Goal: Information Seeking & Learning: Learn about a topic

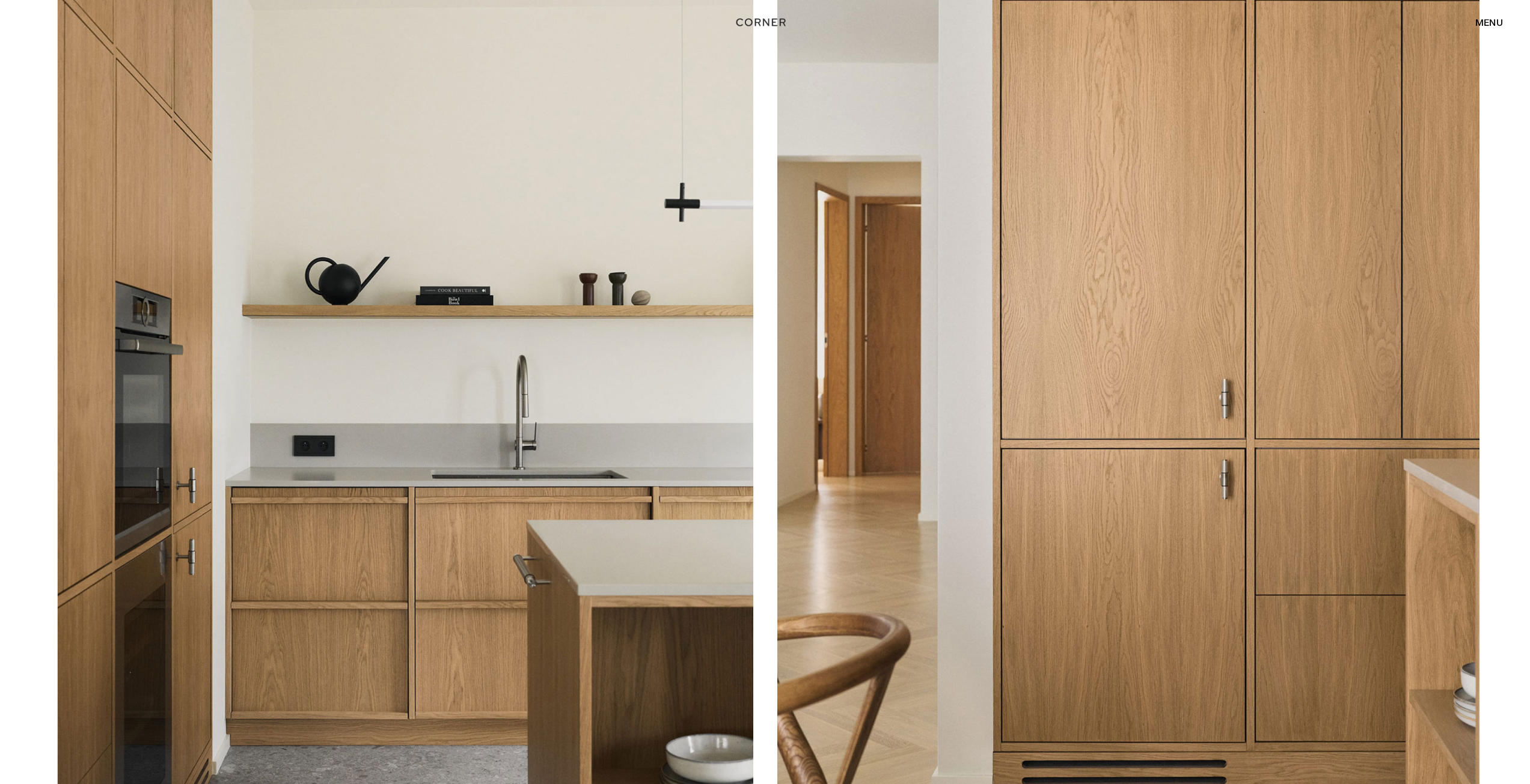
scroll to position [300, 0]
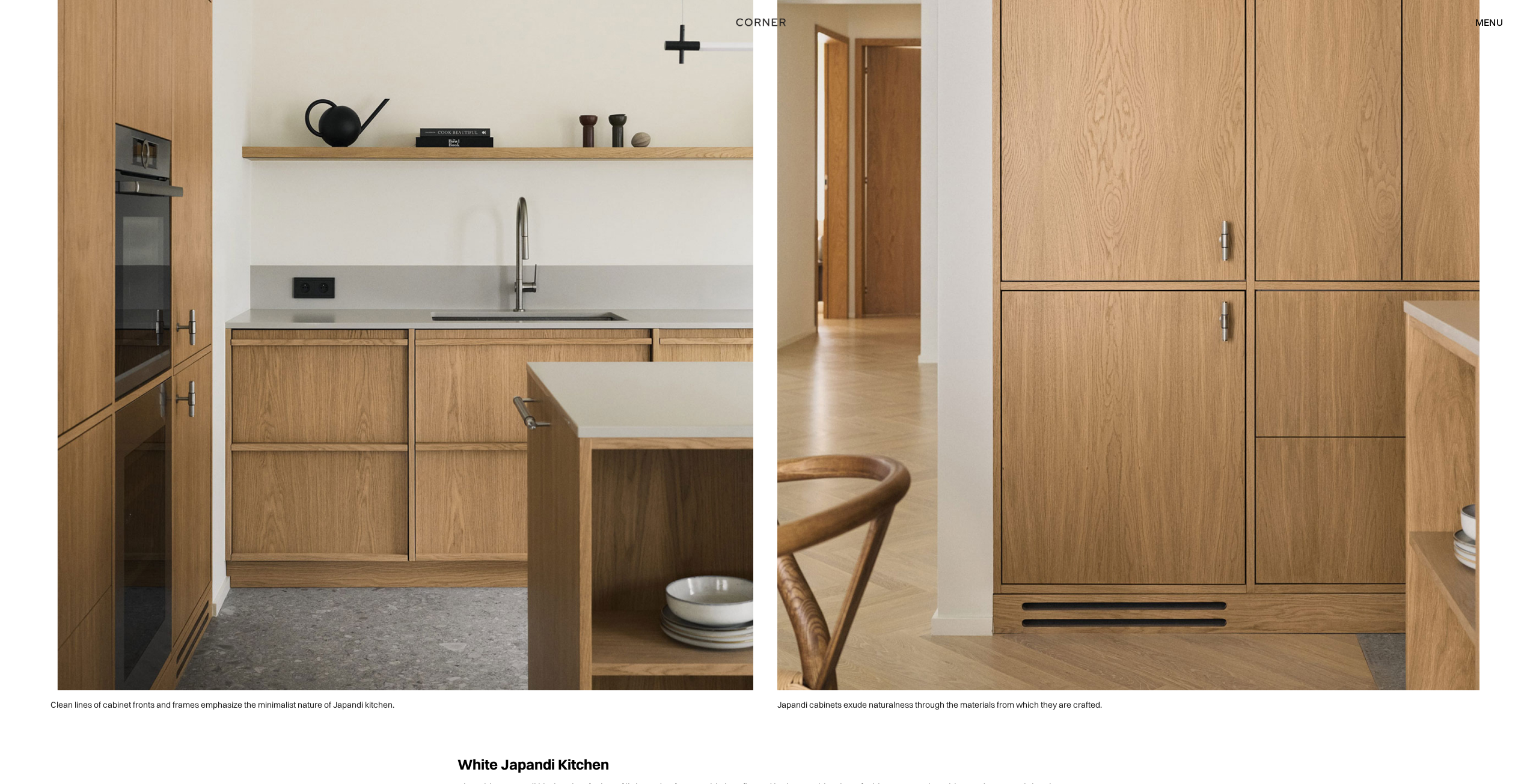
scroll to position [481, 0]
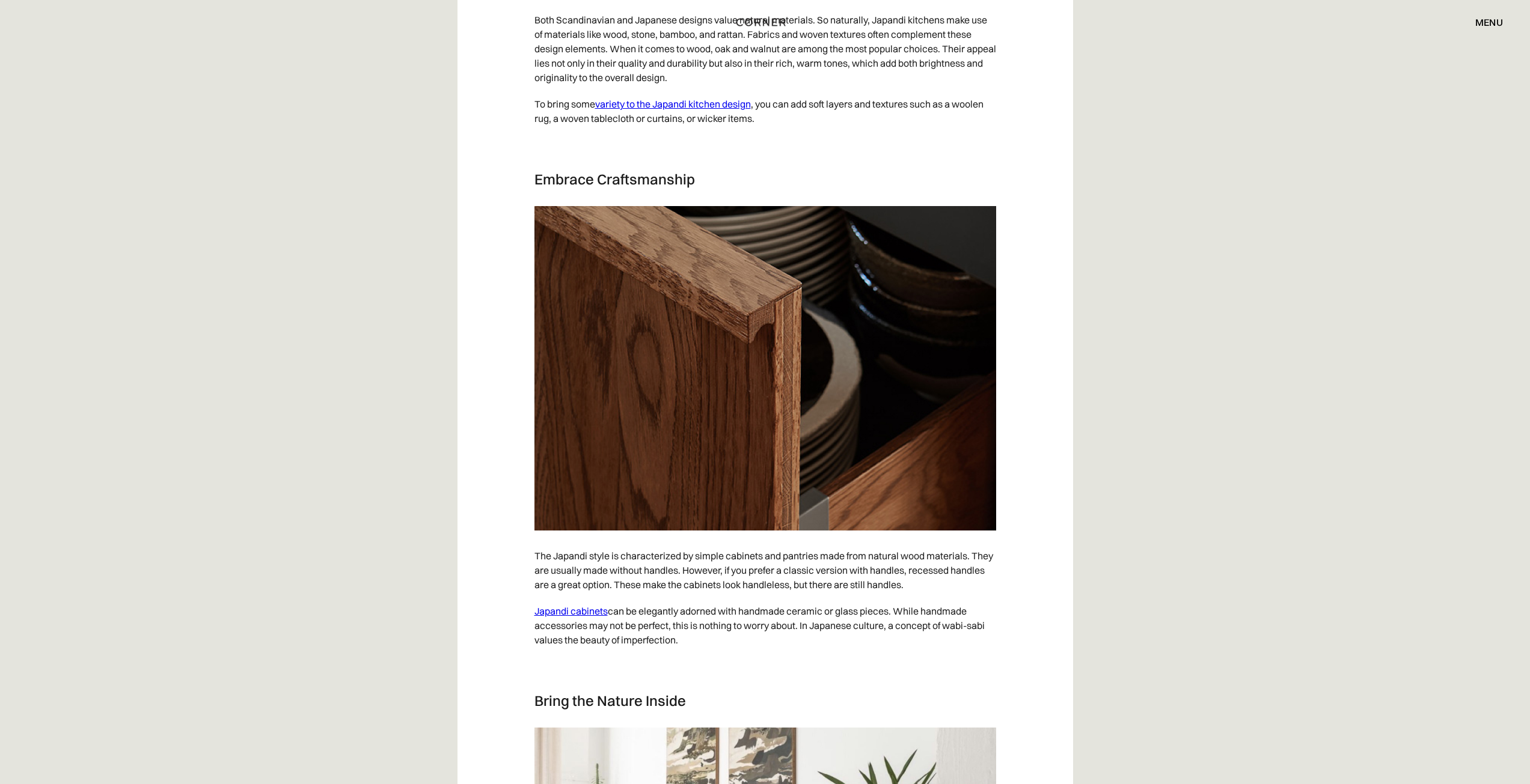
scroll to position [3065, 0]
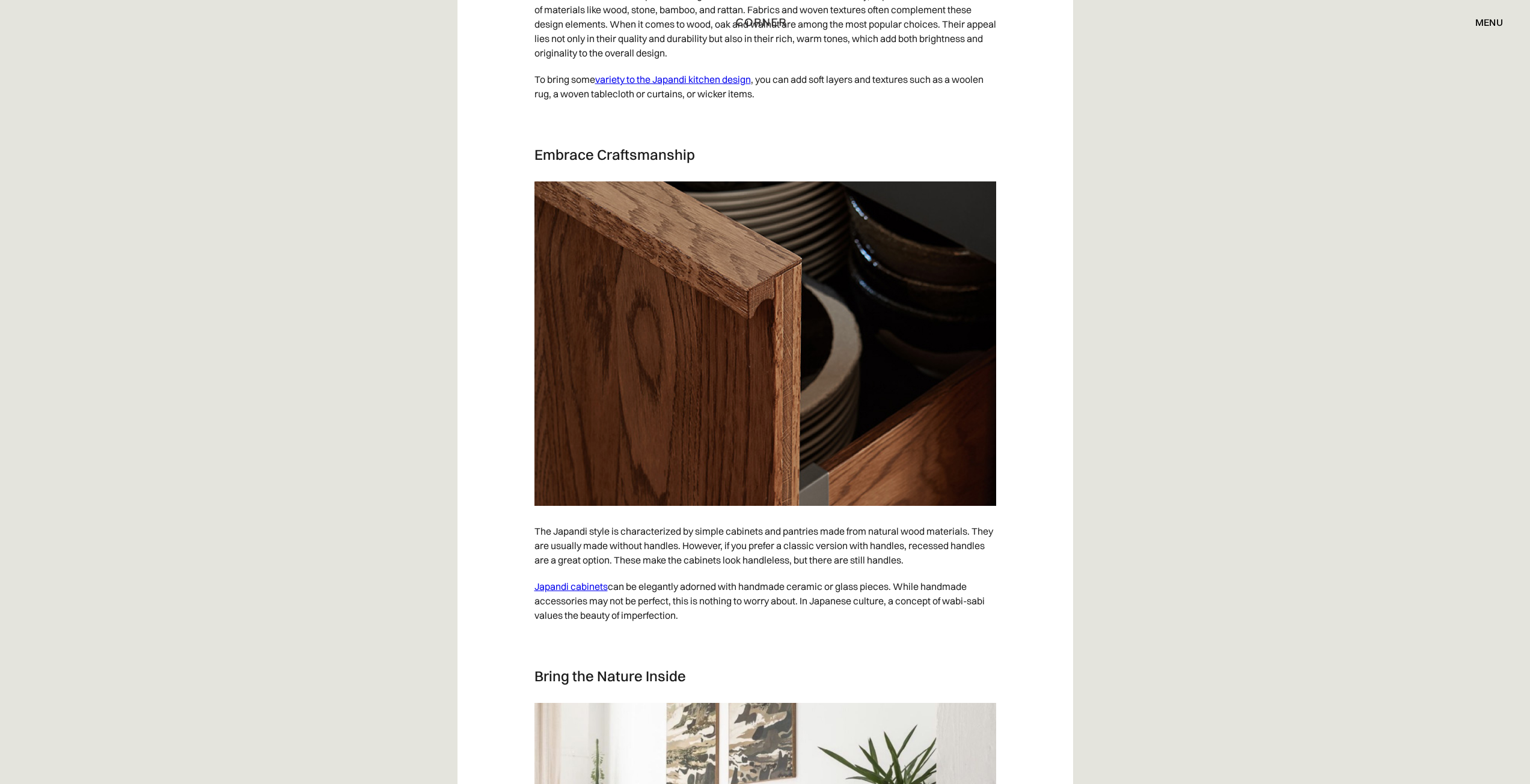
click at [947, 547] on p "The Japandi style is characterized by simple cabinets and pantries made from na…" at bounding box center [765, 545] width 461 height 55
drag, startPoint x: 947, startPoint y: 547, endPoint x: 936, endPoint y: 548, distance: 11.0
click at [947, 547] on p "The Japandi style is characterized by simple cabinets and pantries made from na…" at bounding box center [765, 545] width 461 height 55
click at [937, 547] on p "The Japandi style is characterized by simple cabinets and pantries made from na…" at bounding box center [765, 545] width 461 height 55
drag, startPoint x: 935, startPoint y: 545, endPoint x: 570, endPoint y: 560, distance: 365.3
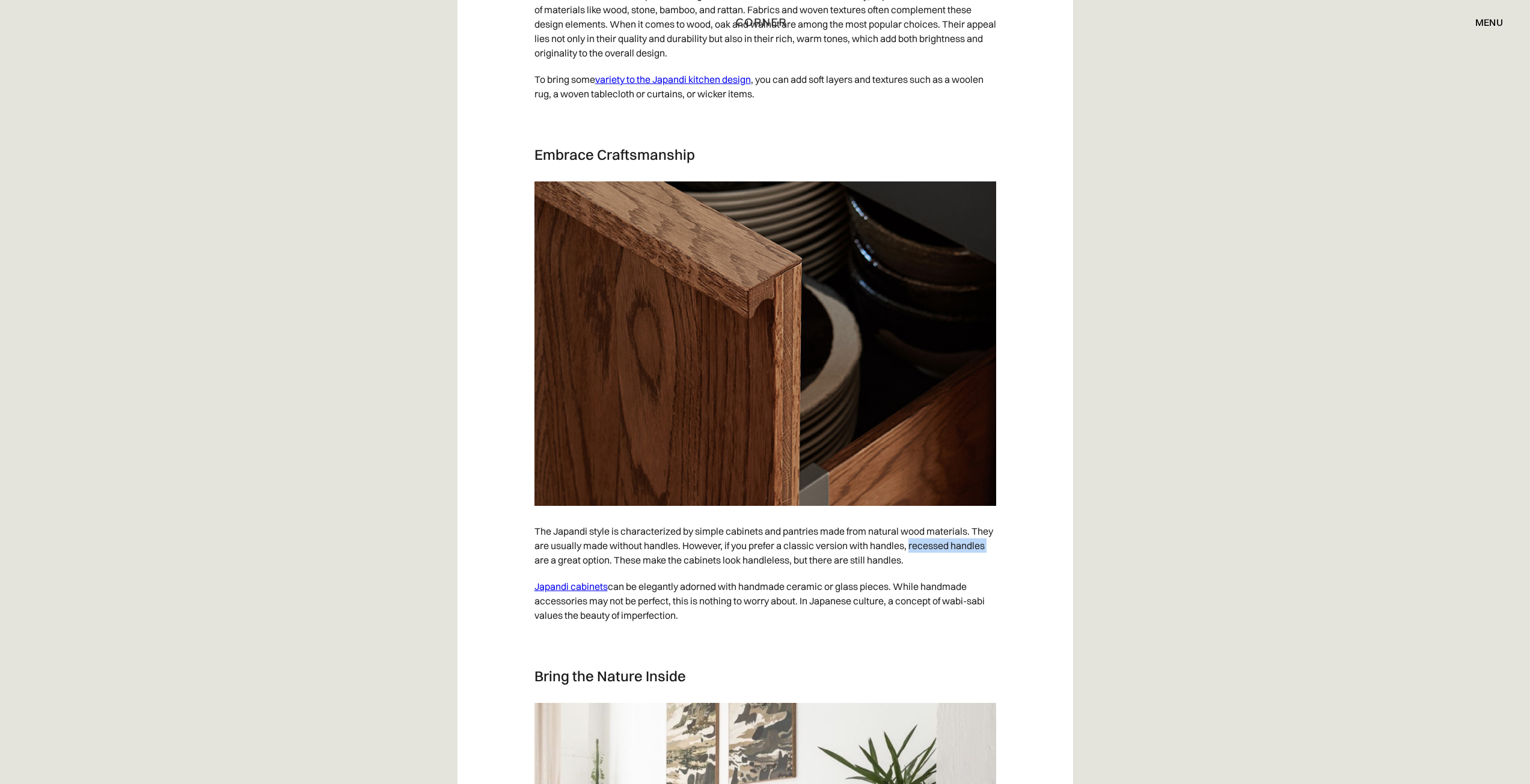
click at [570, 560] on p "The Japandi style is characterized by simple cabinets and pantries made from na…" at bounding box center [765, 545] width 461 height 55
copy p "recessed handles"
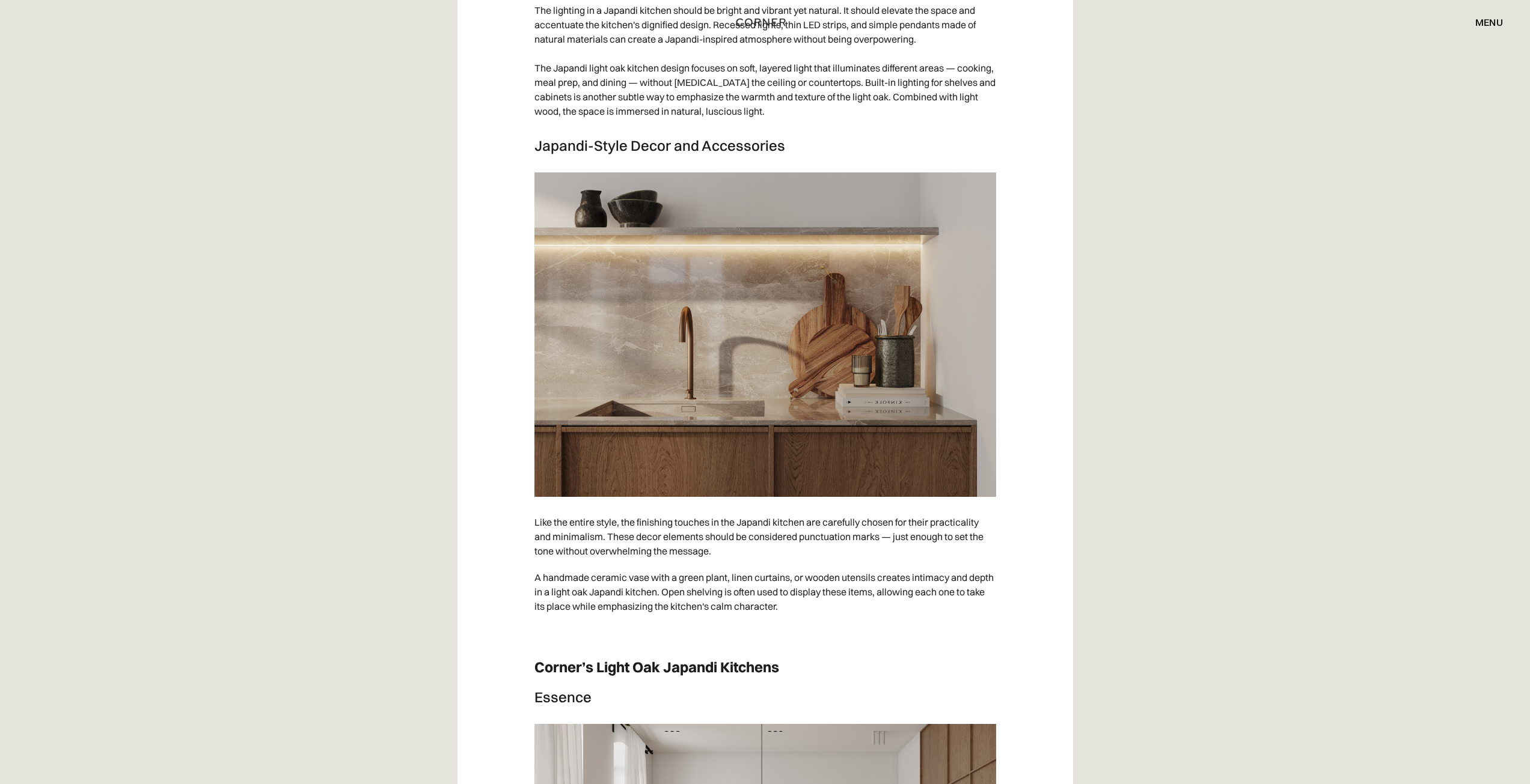
scroll to position [5288, 0]
